Goal: Transaction & Acquisition: Subscribe to service/newsletter

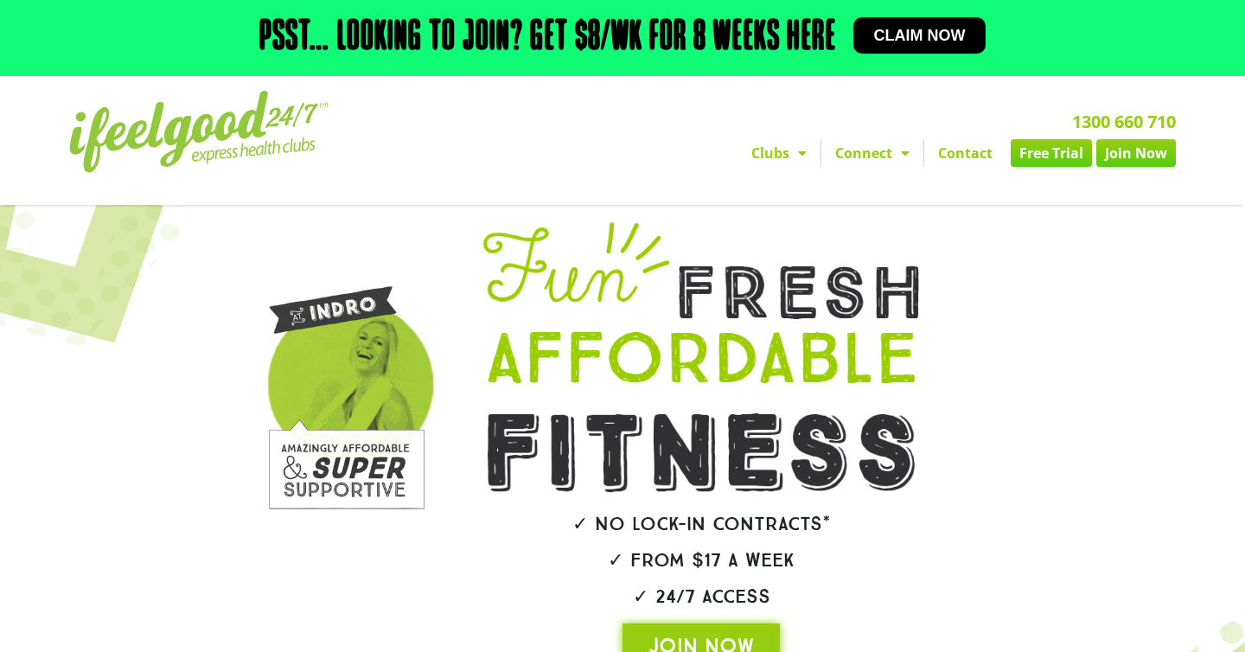
click at [1079, 311] on div at bounding box center [1050, 445] width 95 height 463
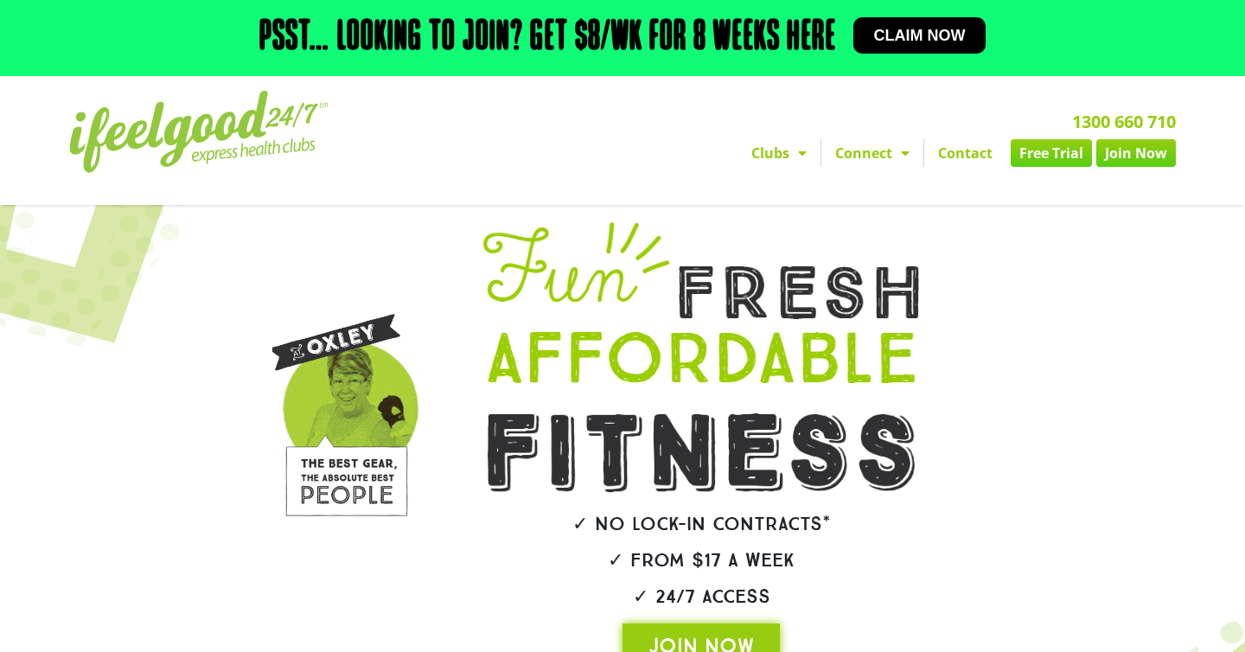
click at [930, 43] on span "Claim now" at bounding box center [920, 36] width 92 height 16
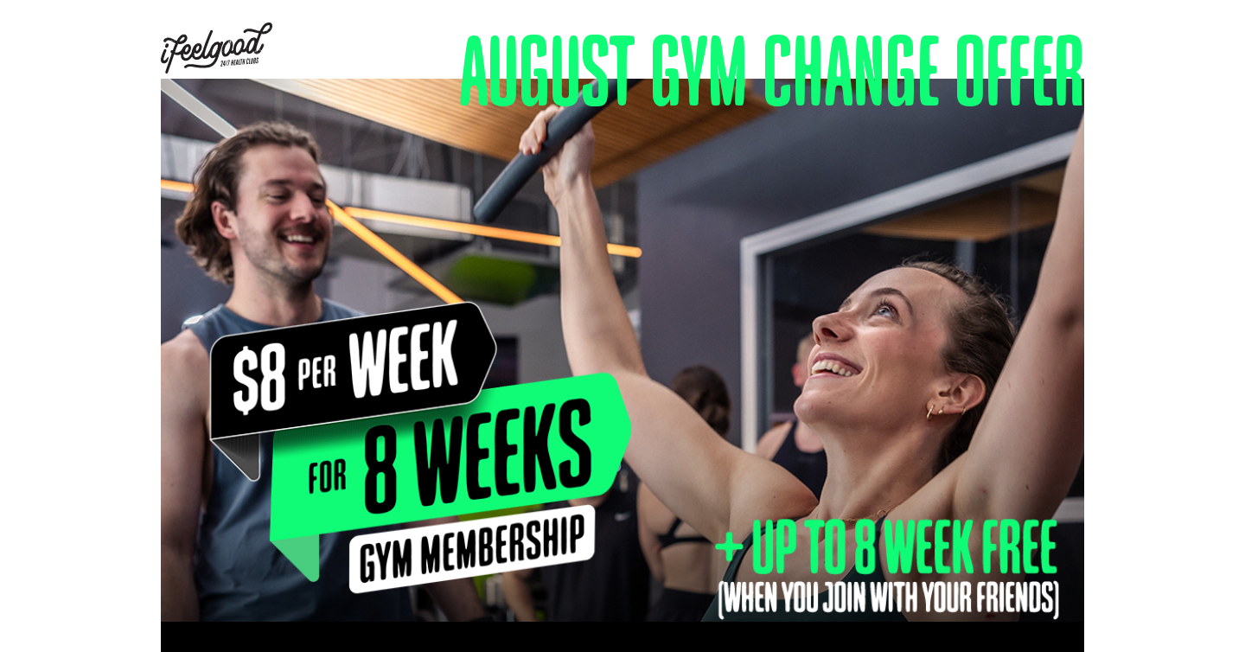
click at [1139, 218] on div at bounding box center [622, 350] width 1245 height 543
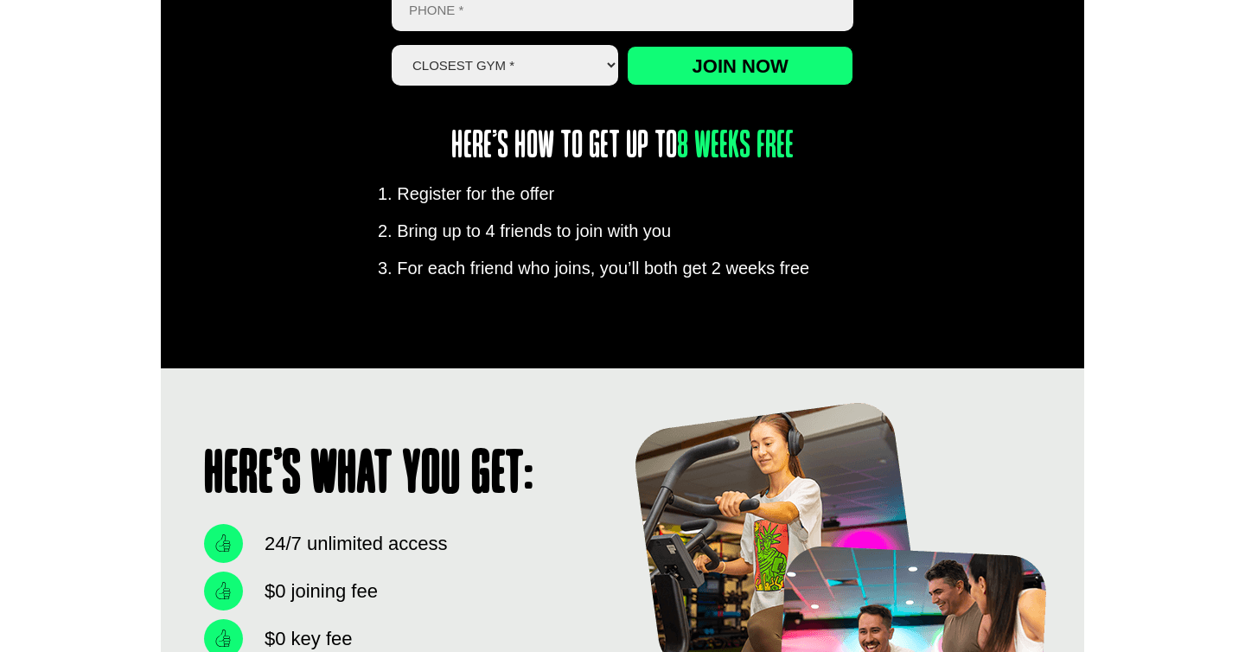
scroll to position [1052, 0]
